Goal: Navigation & Orientation: Find specific page/section

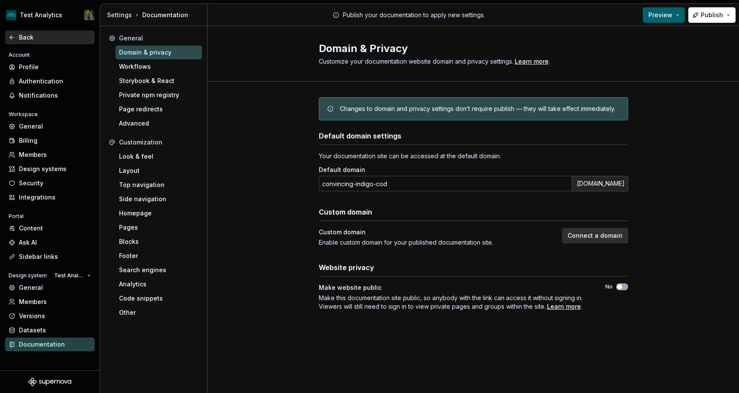
click at [19, 35] on div "Back" at bounding box center [55, 37] width 72 height 9
type textarea "*"
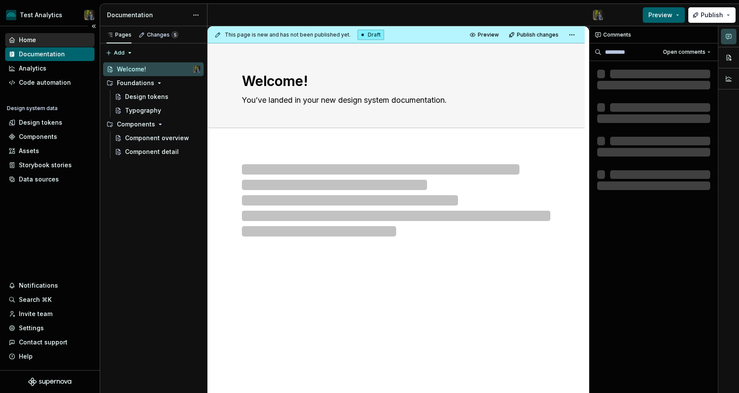
click at [35, 33] on div "Home" at bounding box center [49, 40] width 89 height 14
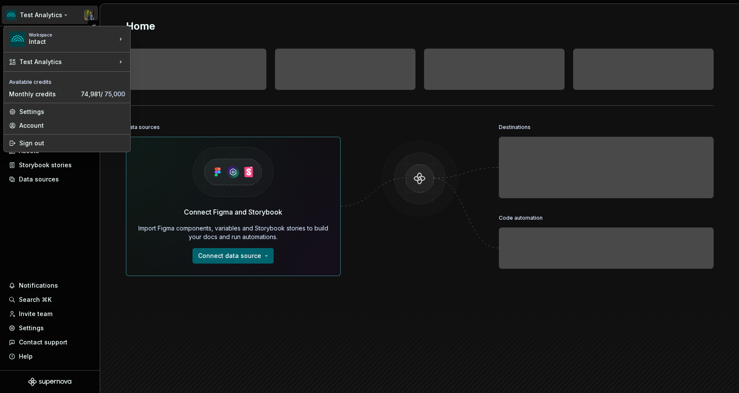
click at [51, 12] on html "Test Analytics Home Documentation Analytics Code automation Design system data …" at bounding box center [369, 196] width 739 height 393
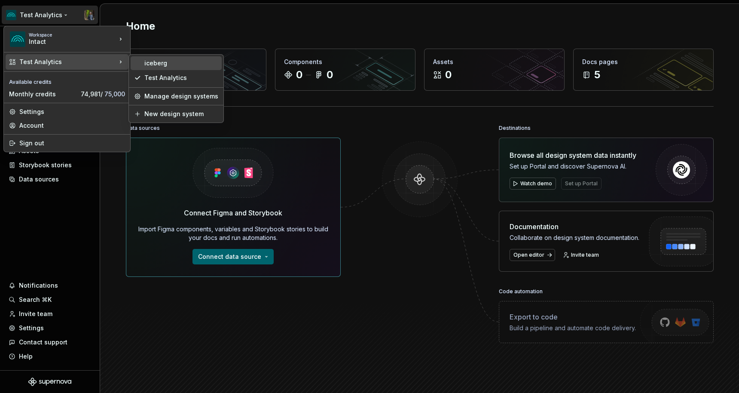
click at [180, 64] on div "iceberg" at bounding box center [181, 63] width 74 height 9
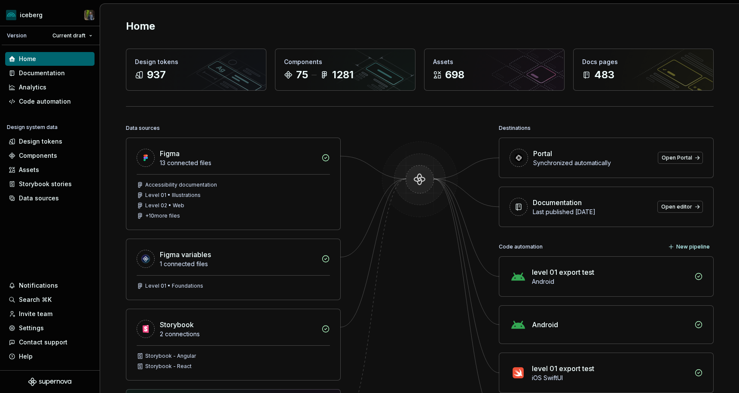
click at [378, 214] on img at bounding box center [419, 187] width 83 height 93
click at [420, 174] on img at bounding box center [419, 187] width 83 height 93
click at [419, 175] on img at bounding box center [419, 187] width 83 height 93
click at [418, 175] on img at bounding box center [419, 187] width 83 height 93
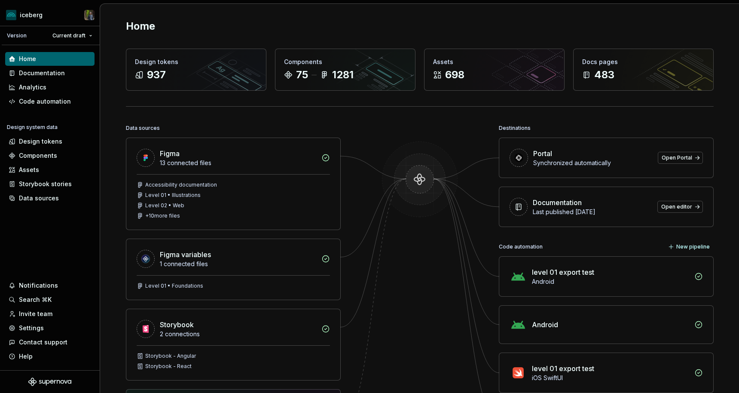
click at [417, 177] on img at bounding box center [419, 187] width 83 height 93
